Goal: Register for event/course

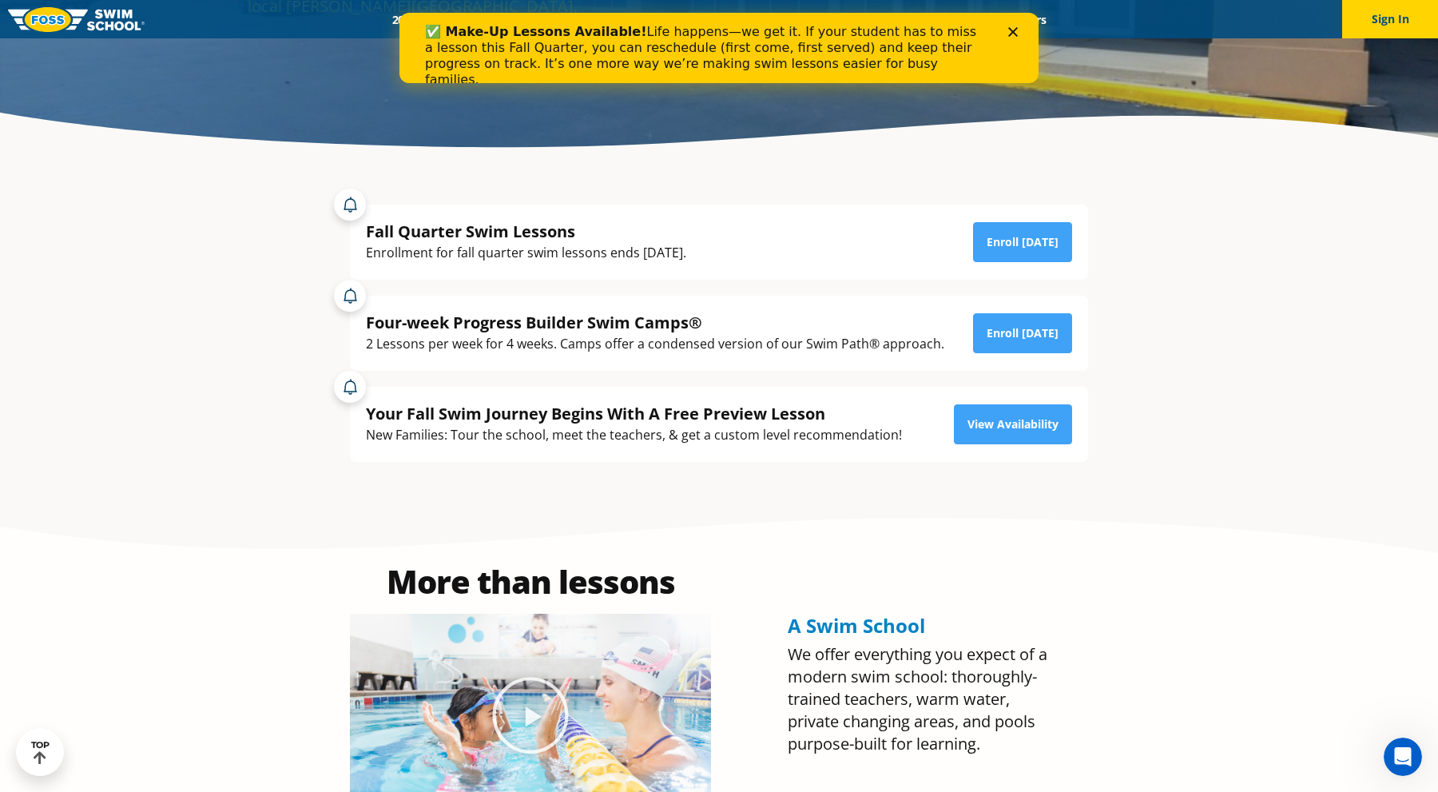
scroll to position [389, 0]
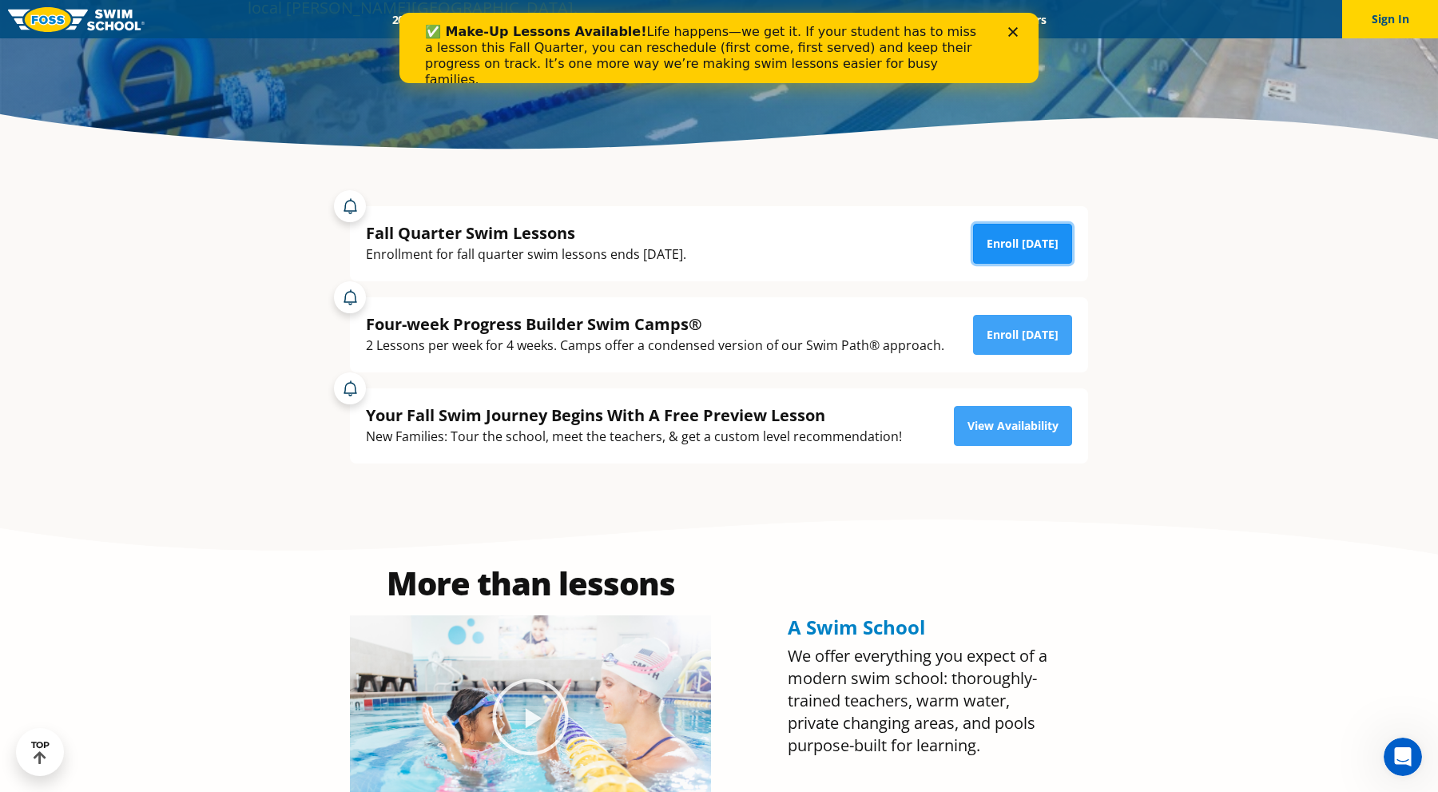
click at [1021, 241] on link "Enroll [DATE]" at bounding box center [1022, 244] width 99 height 40
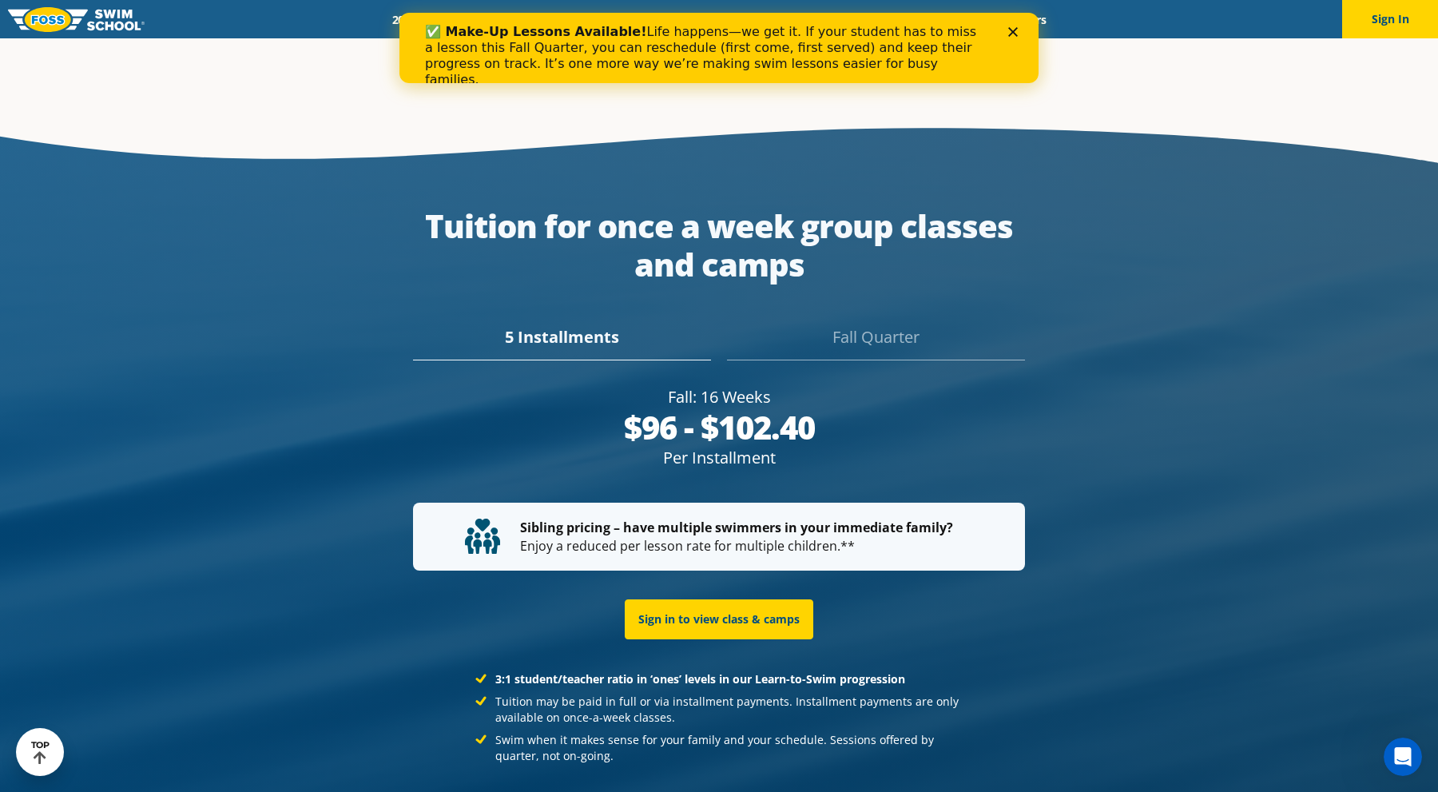
scroll to position [3054, 0]
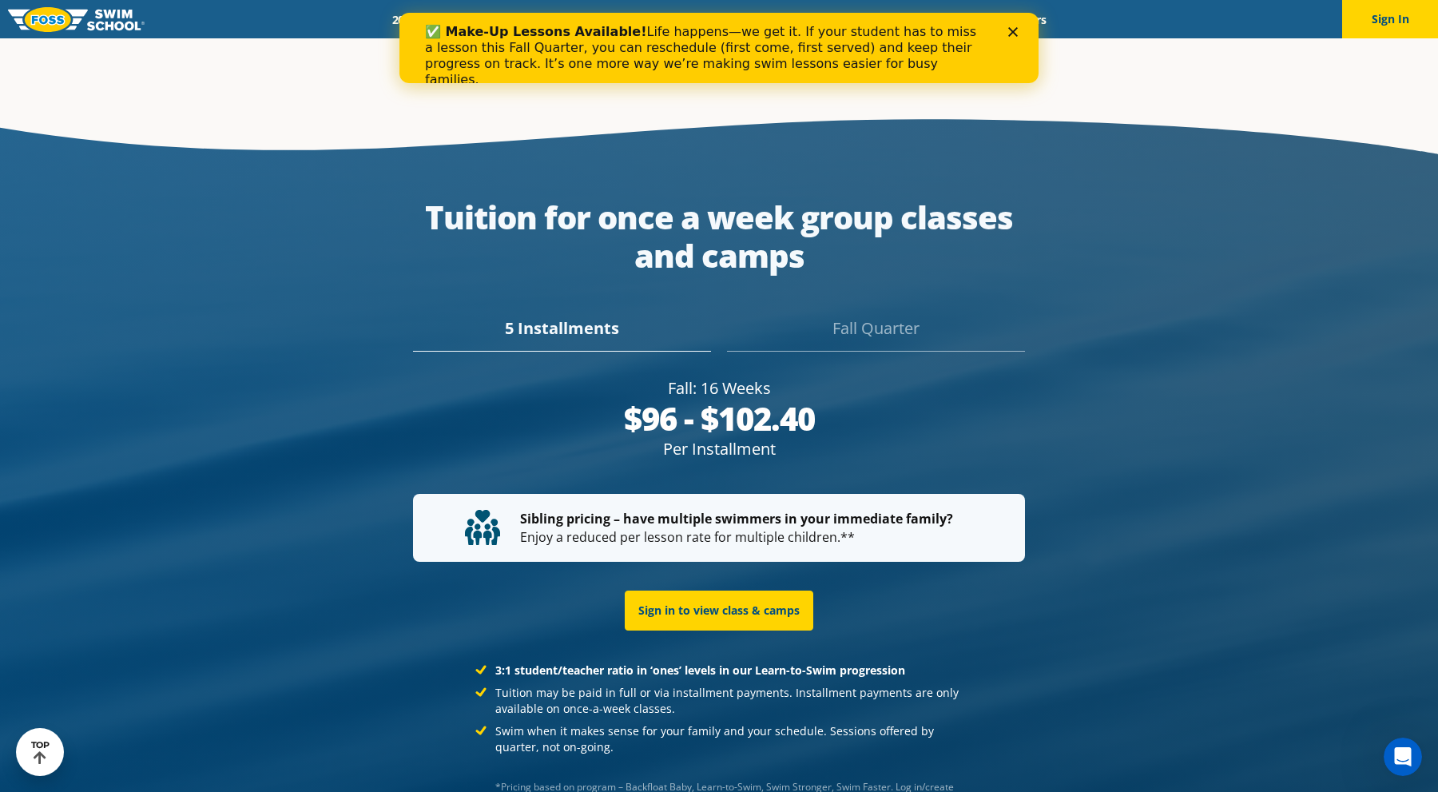
click at [830, 316] on div "Fall Quarter" at bounding box center [876, 333] width 298 height 35
click at [577, 316] on div "5 Installments" at bounding box center [562, 333] width 298 height 35
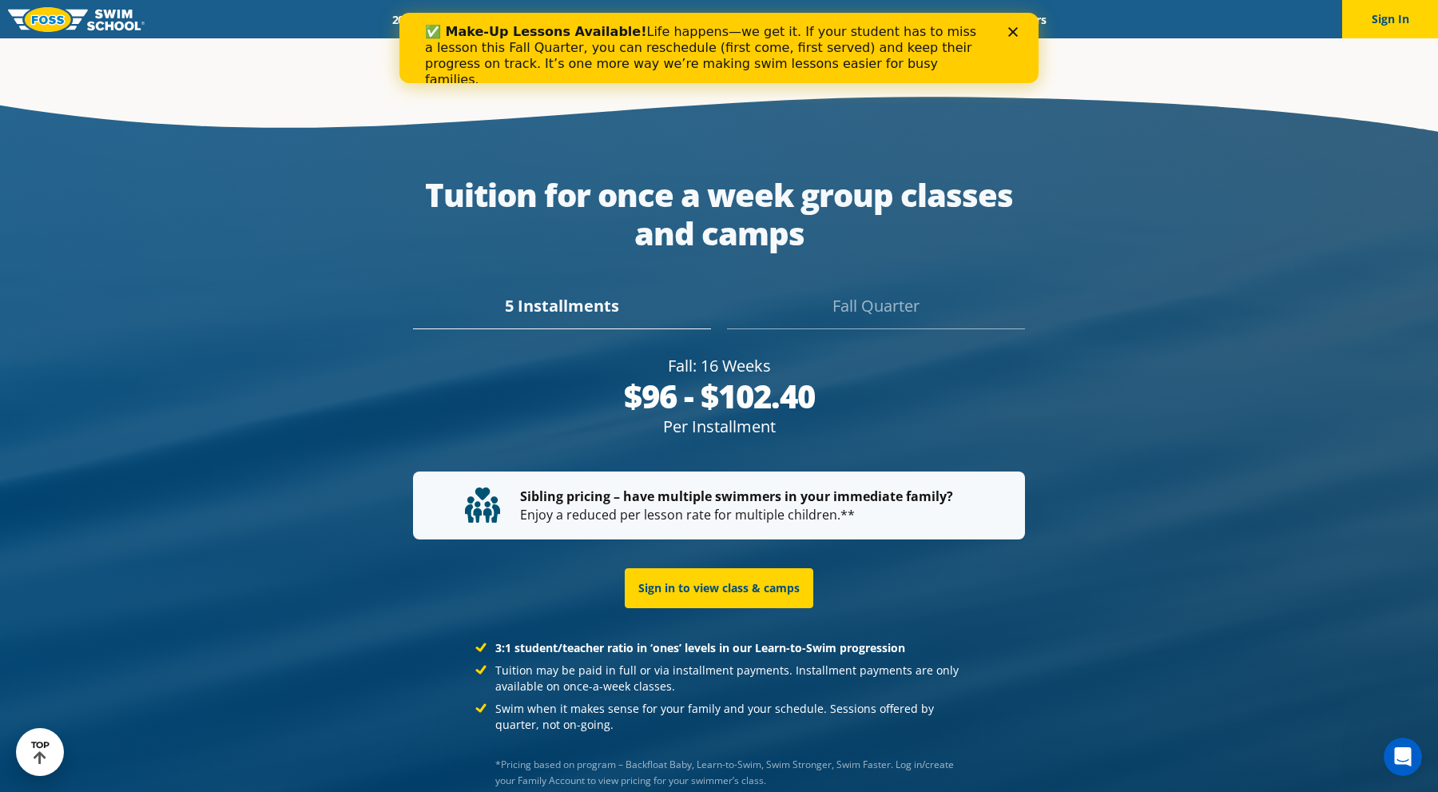
click at [783, 305] on div "Fall Quarter" at bounding box center [876, 311] width 298 height 35
click at [585, 313] on div "5 Installments" at bounding box center [562, 311] width 298 height 35
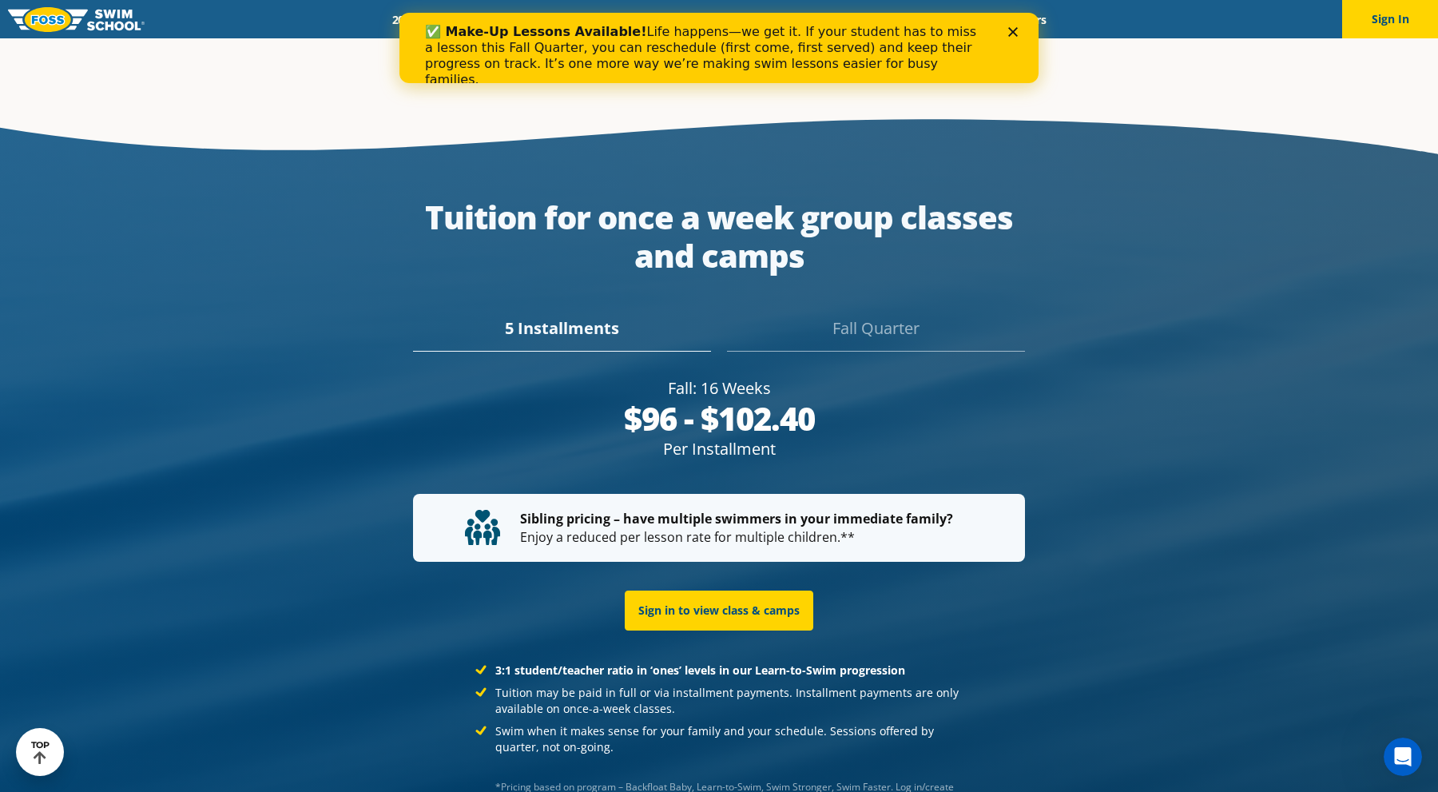
click at [900, 321] on div "Fall Quarter" at bounding box center [876, 333] width 298 height 35
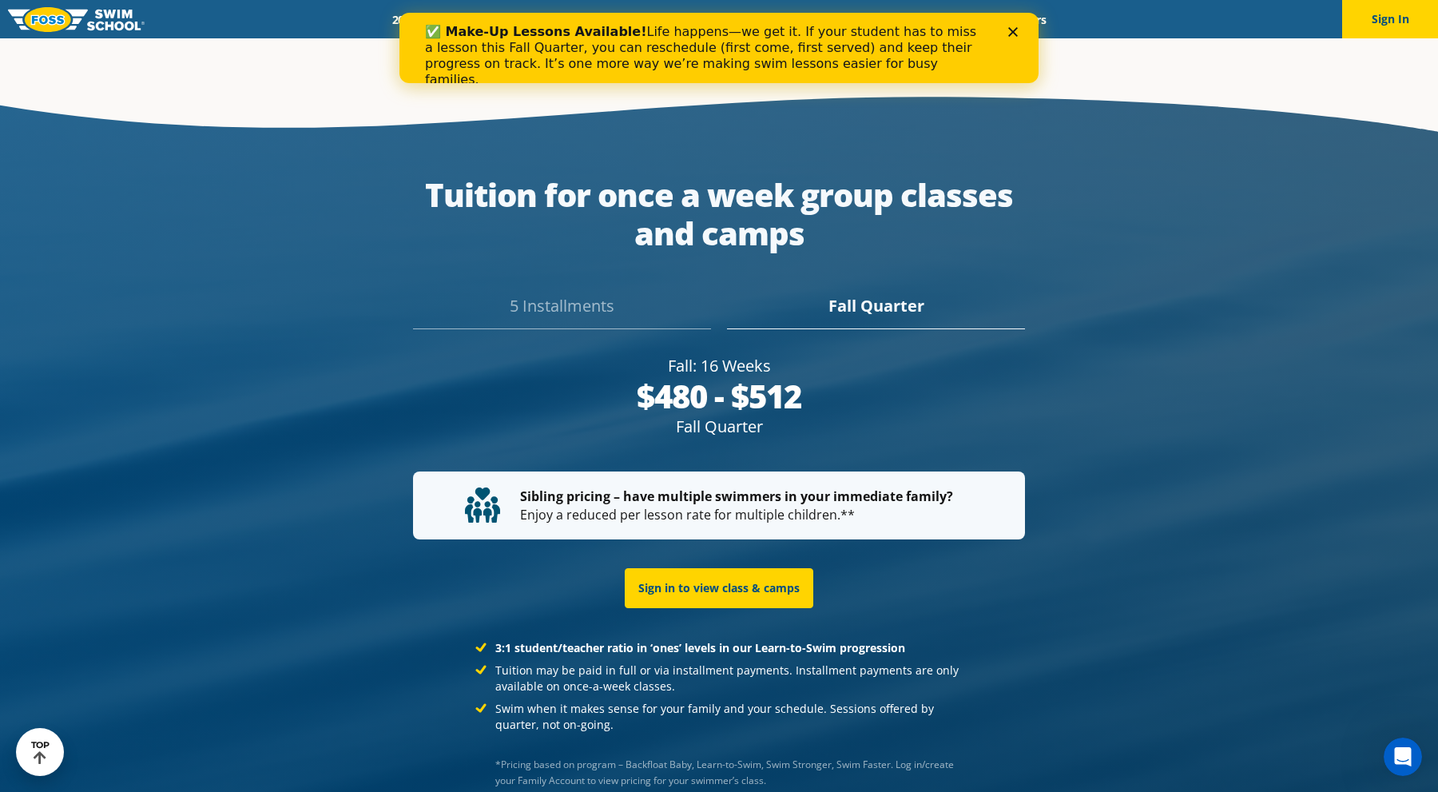
click at [543, 302] on div "5 Installments" at bounding box center [562, 311] width 298 height 35
